Goal: Transaction & Acquisition: Purchase product/service

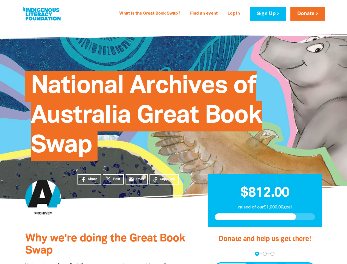
click at [174, 132] on span "National Archives of Australia Great Book Swap" at bounding box center [146, 118] width 231 height 86
click at [164, 179] on span "Copy Link" at bounding box center [167, 179] width 15 height 5
click at [222, 254] on div "arrow_back Back Step 1 Step 2 Step 3" at bounding box center [265, 254] width 100 height 4
click at [257, 254] on div "Navigate to step 1 of 3 to enter your donation amount" at bounding box center [257, 253] width 1 height 1
click at [233, 264] on span "Donation frequency" at bounding box center [233, 269] width 34 height 10
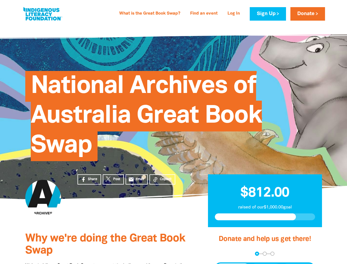
click at [266, 264] on button "Weekly" at bounding box center [266, 269] width 30 height 10
click at [298, 264] on button "Monthly" at bounding box center [298, 269] width 32 height 10
